Goal: Task Accomplishment & Management: Manage account settings

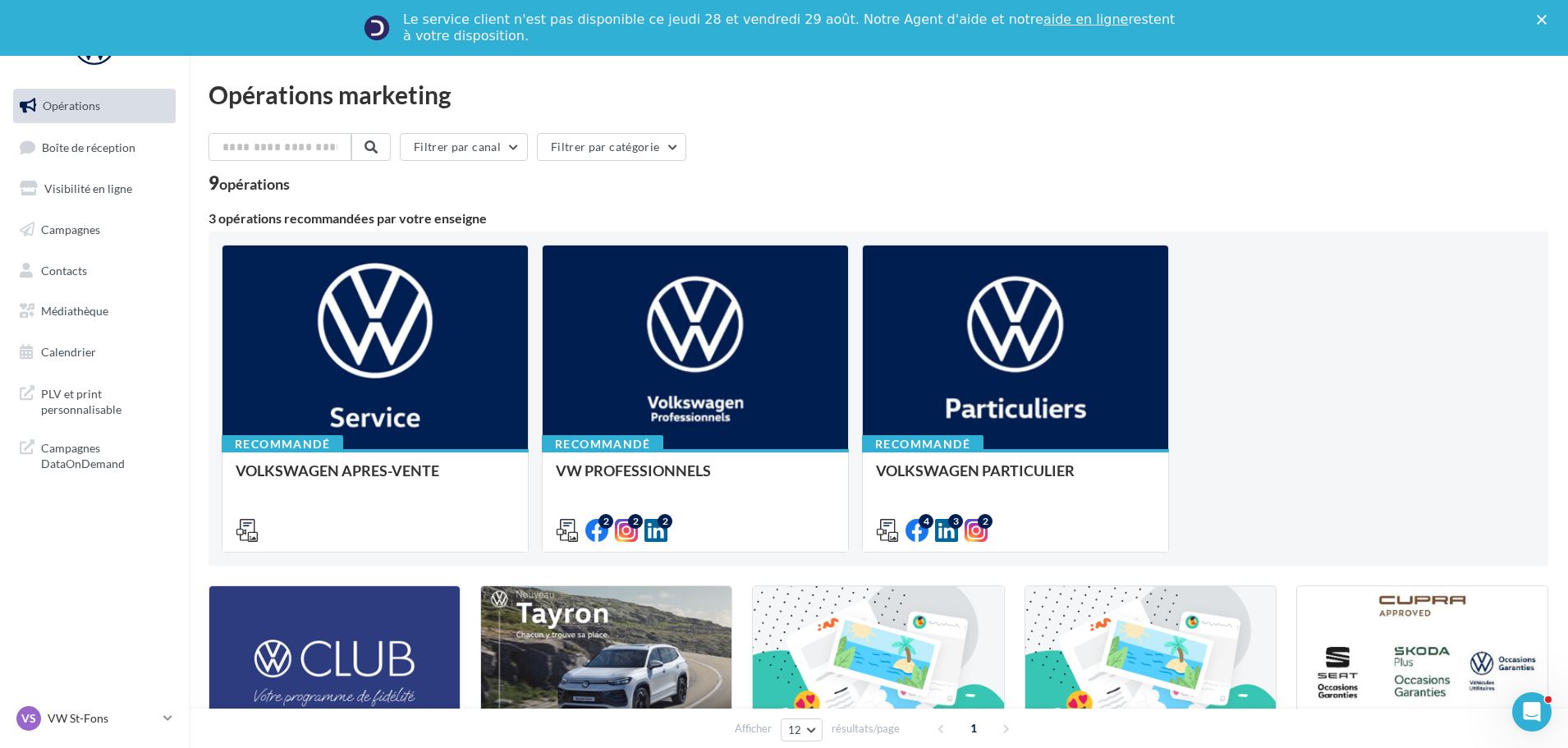
click at [117, 124] on ul "Opérations Boîte de réception Visibilité en ligne Campagnes Contacts Médiathèqu…" at bounding box center [94, 229] width 176 height 294
click at [121, 150] on span "Boîte de réception" at bounding box center [88, 146] width 94 height 14
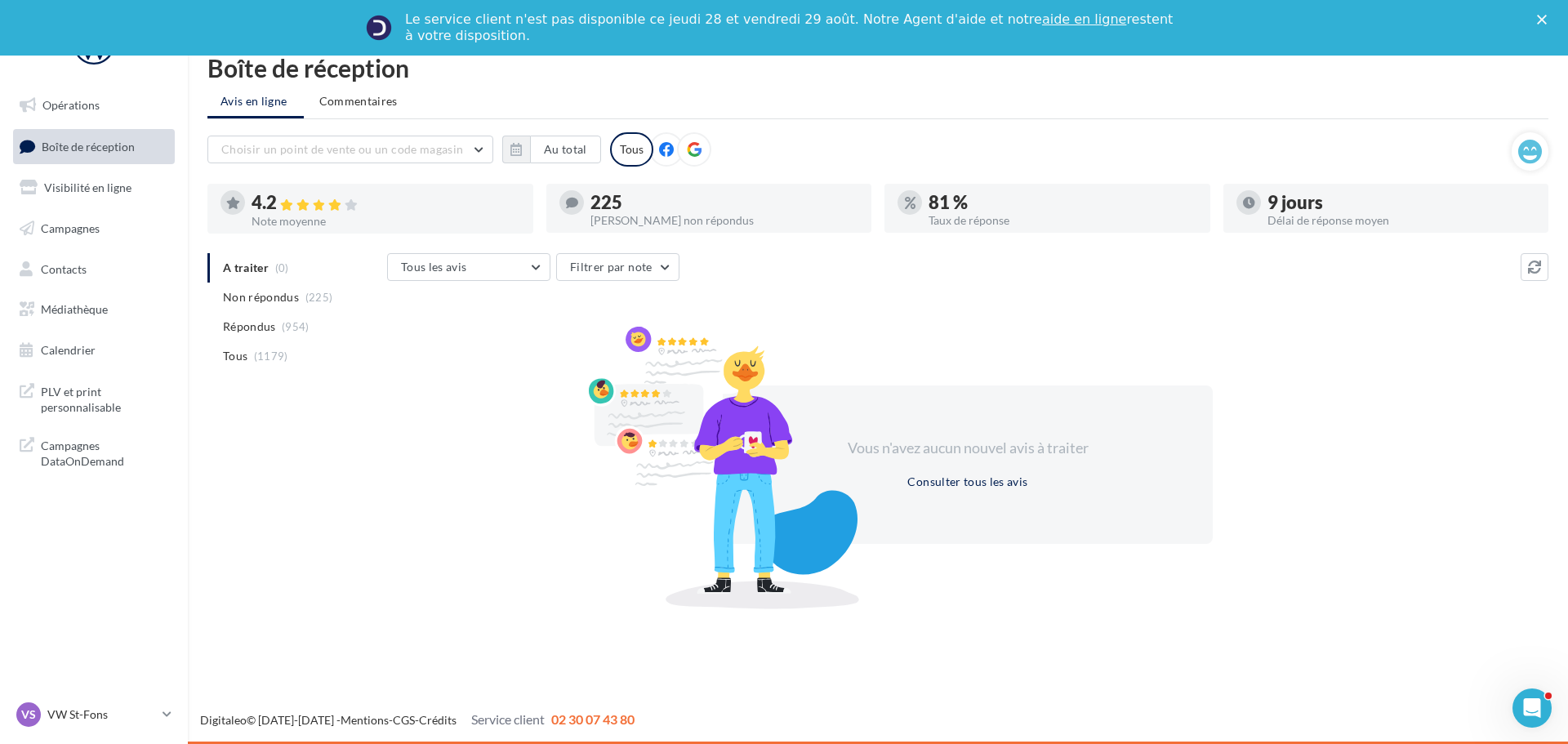
click at [1219, 408] on div "Vous n'avez aucun nouvel avis à traiter Consulter tous les avis" at bounding box center [968, 464] width 1161 height 262
click at [120, 693] on nav "Opérations Boîte de réception Visibilité en ligne Campagnes Contacts Médiathèqu…" at bounding box center [93, 372] width 188 height 744
click at [118, 706] on div "VS VW St-Fons vw-stf-gru" at bounding box center [86, 714] width 140 height 24
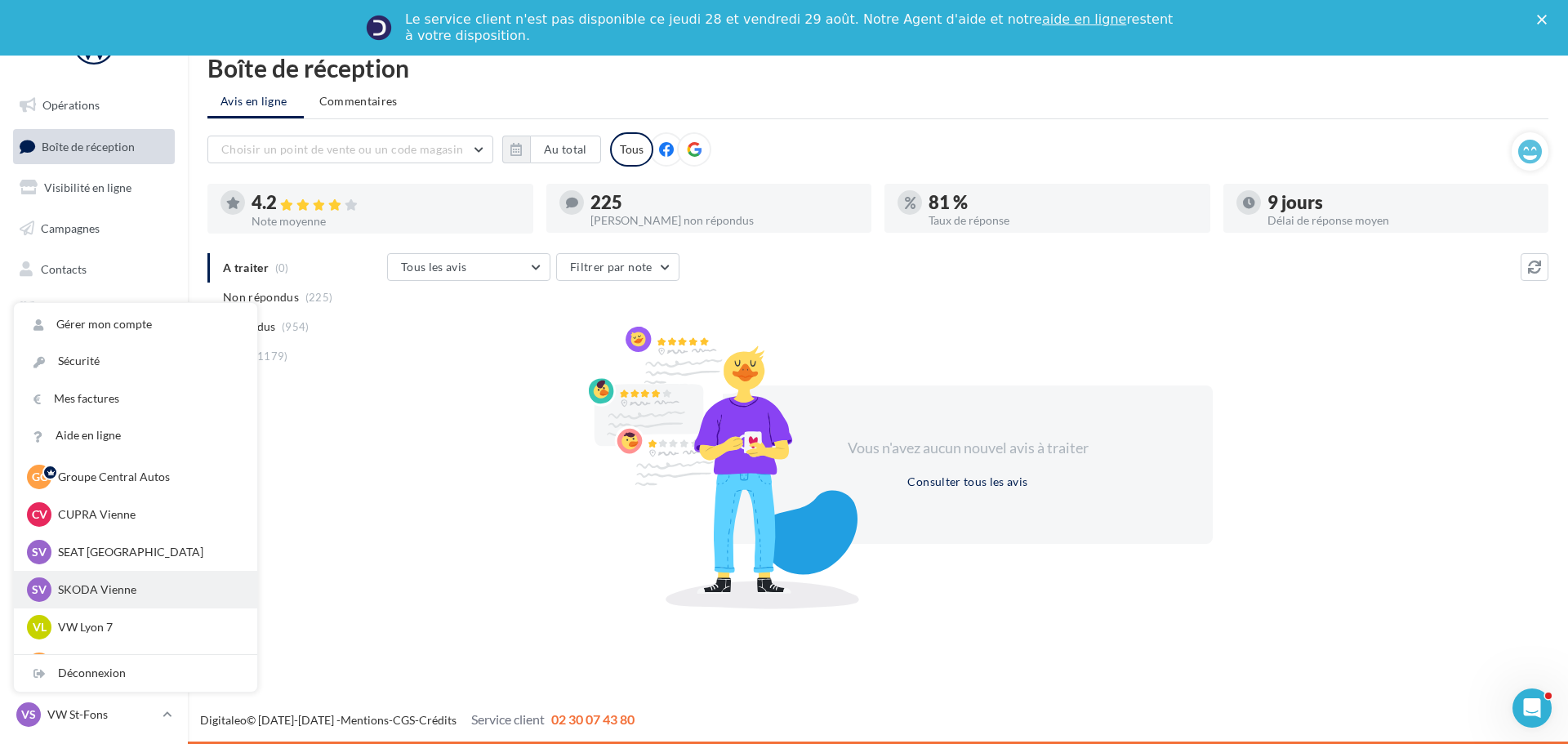
scroll to position [81, 0]
click at [146, 589] on p "VW Lyon 7" at bounding box center [148, 592] width 179 height 17
